Goal: Task Accomplishment & Management: Manage account settings

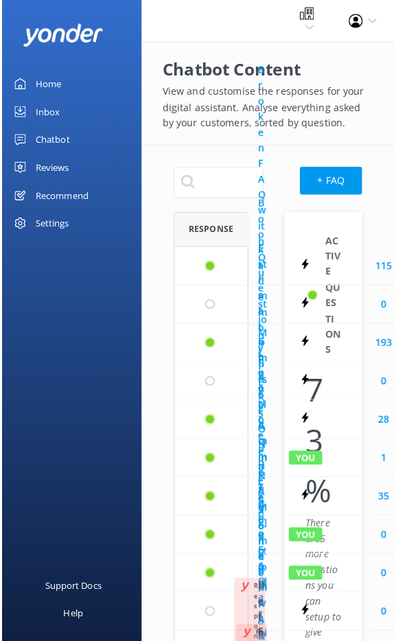
scroll to position [742, 64]
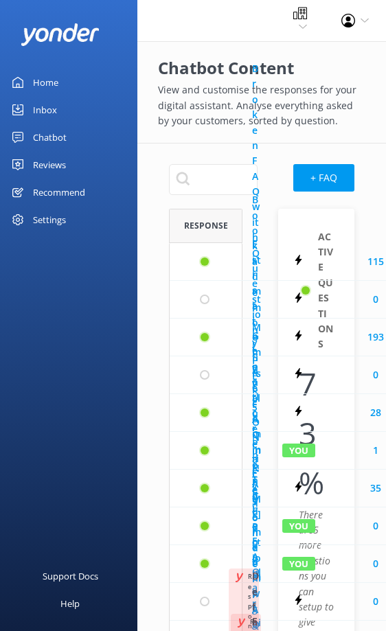
click at [43, 142] on div "Chatbot" at bounding box center [50, 137] width 34 height 27
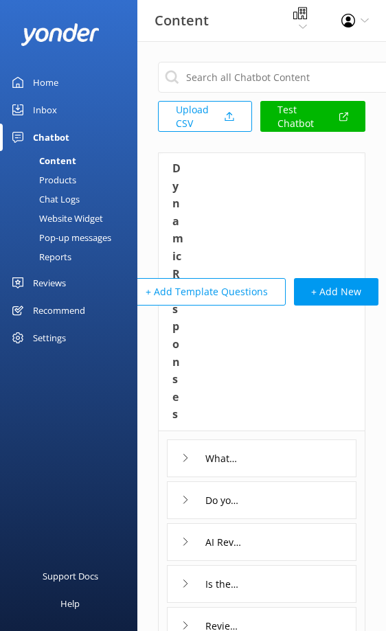
click at [79, 220] on div "Website Widget" at bounding box center [55, 218] width 95 height 19
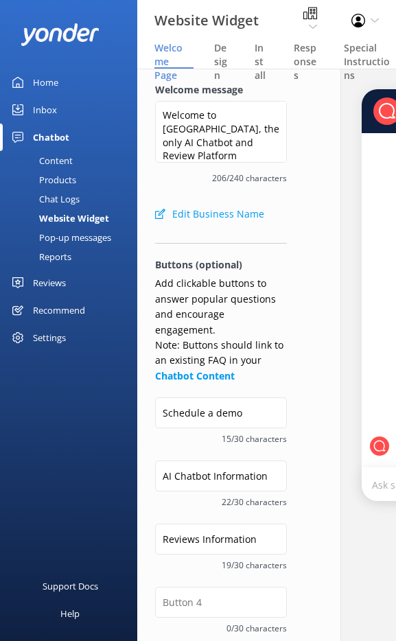
click at [80, 236] on div "Pop-up messages" at bounding box center [59, 237] width 103 height 19
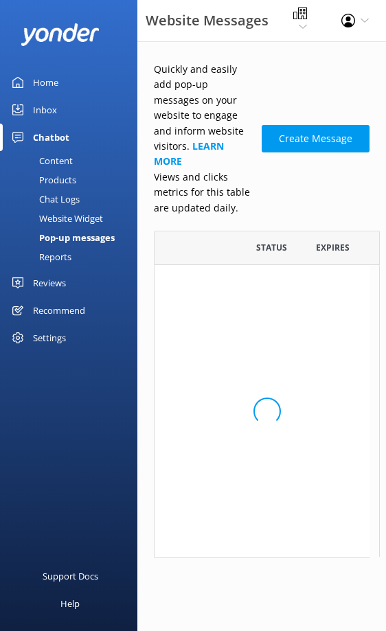
scroll to position [11, 11]
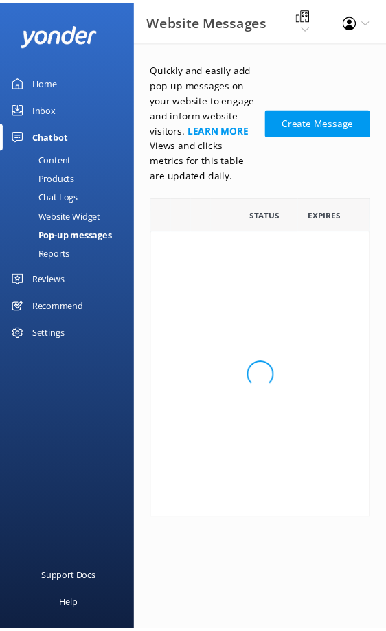
scroll to position [11, 11]
